Goal: Task Accomplishment & Management: Complete application form

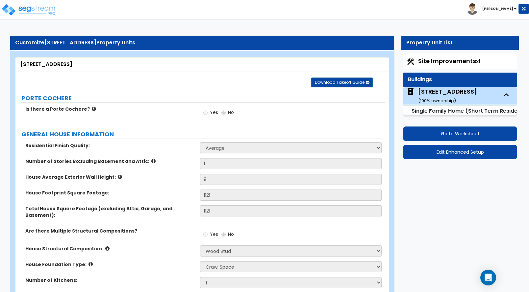
select select "1"
select select "7"
select select "1"
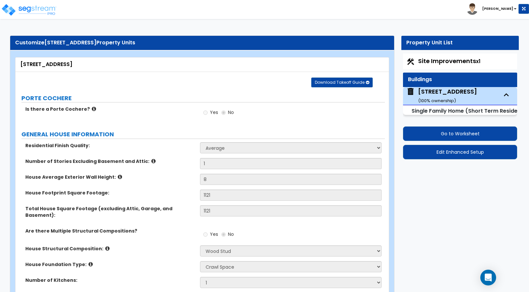
select select "1"
select select "4"
select select "1"
select select "5"
select select "1"
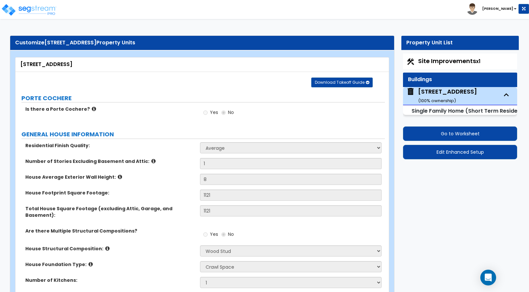
select select "1"
select select "2"
select select "1"
select select "2"
select select "1"
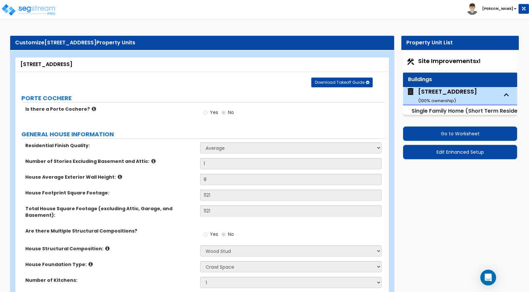
select select "3"
select select "1"
select select "6"
select select "2"
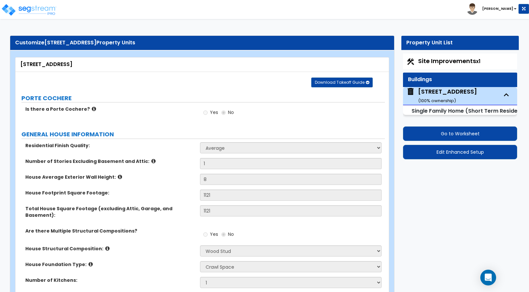
select select "3"
select select "5"
select select "1"
select select "2"
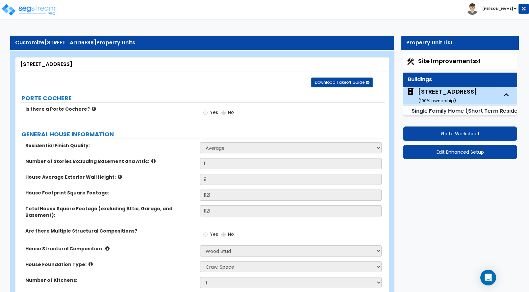
select select "3"
select select "4"
select select "2"
select select "3"
select select "2"
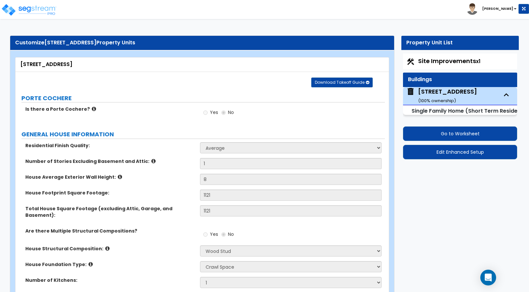
select select "3"
select select "1"
select select "2"
select select "3"
select select "2"
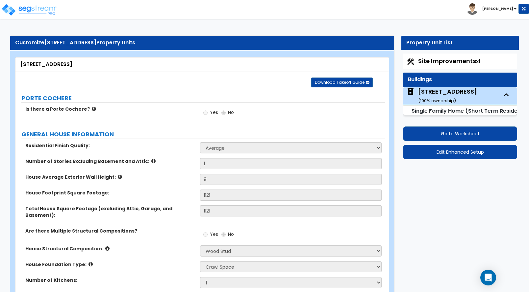
select select "3"
select select "2"
select select "3"
select select "2"
select select "1"
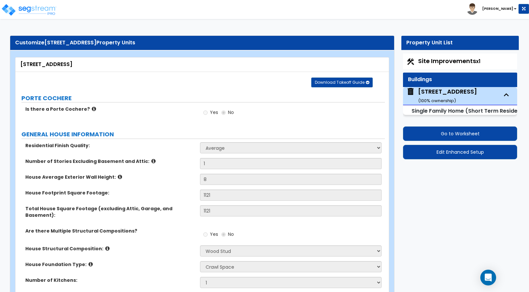
select select "2"
select select "1"
select select "2"
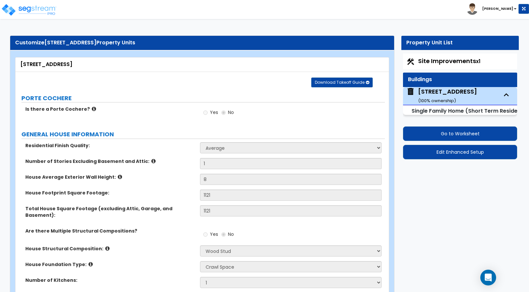
select select "2"
select select "1"
select select "5"
select select "1"
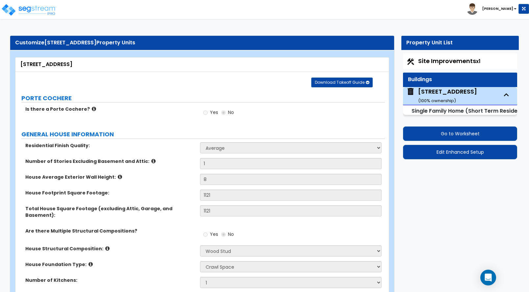
scroll to position [3091, 0]
